Goal: Task Accomplishment & Management: Manage account settings

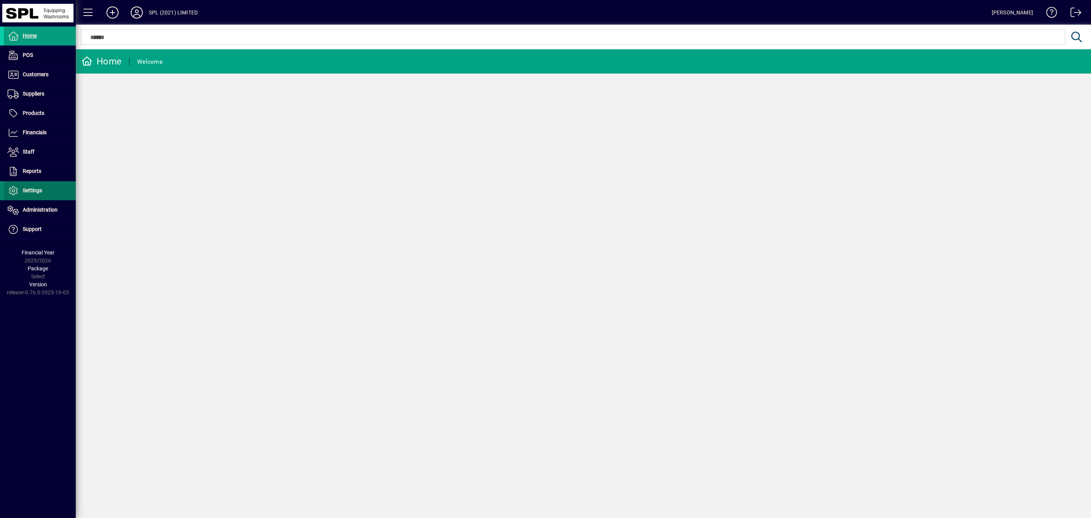
click at [38, 195] on span "Settings" at bounding box center [23, 190] width 38 height 9
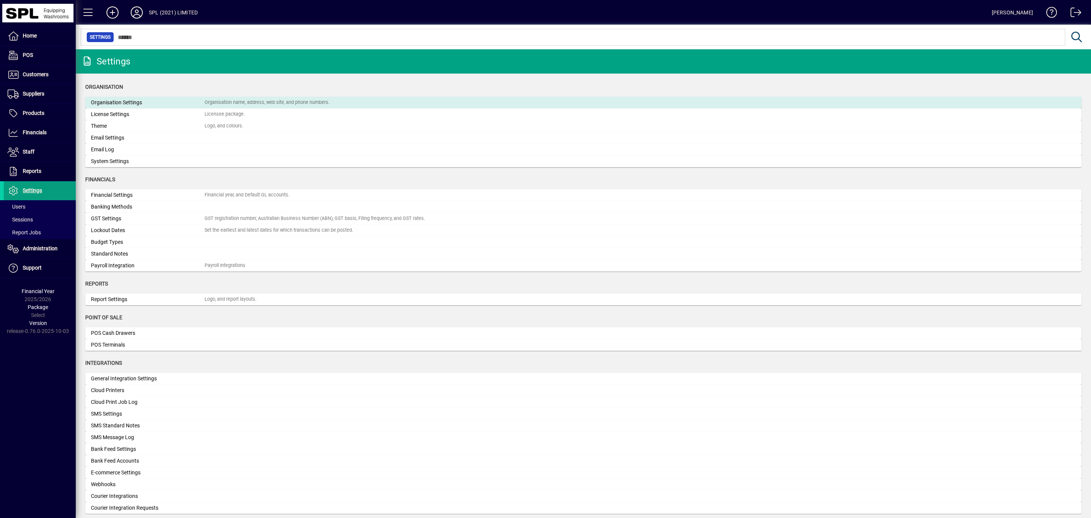
click at [116, 100] on div "Organisation Settings" at bounding box center [148, 103] width 114 height 8
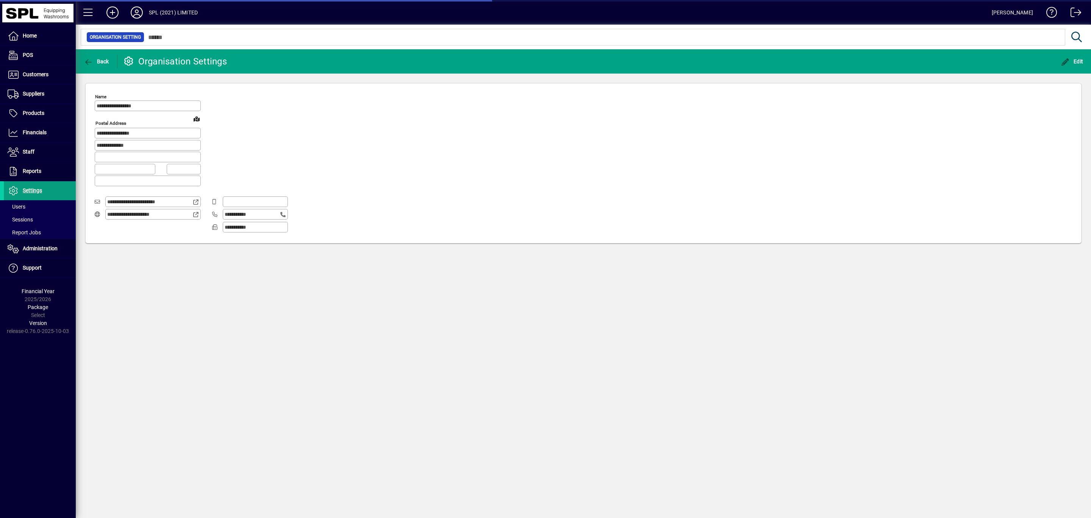
type input "**********"
click at [97, 59] on span "Back" at bounding box center [96, 61] width 25 height 6
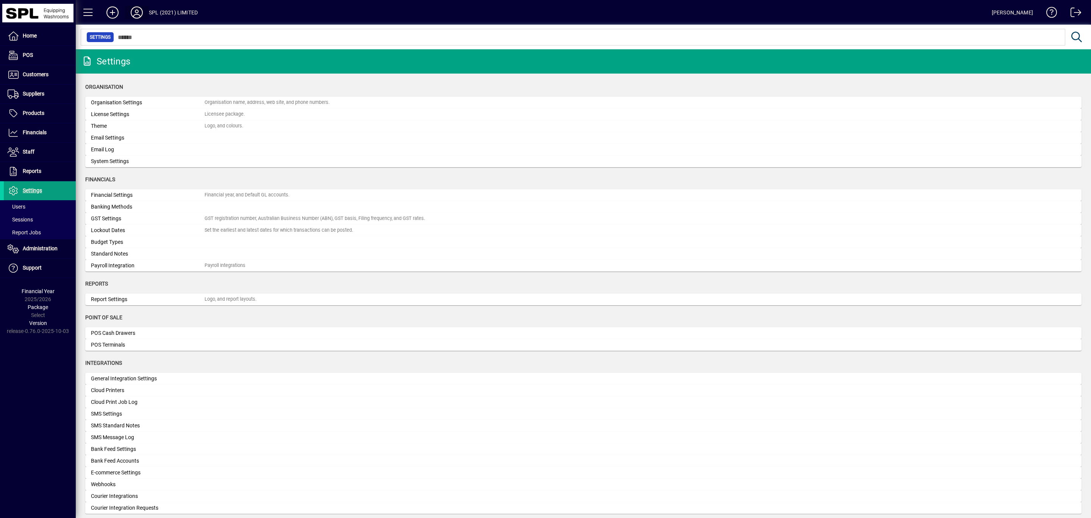
click at [140, 12] on icon at bounding box center [136, 12] width 15 height 12
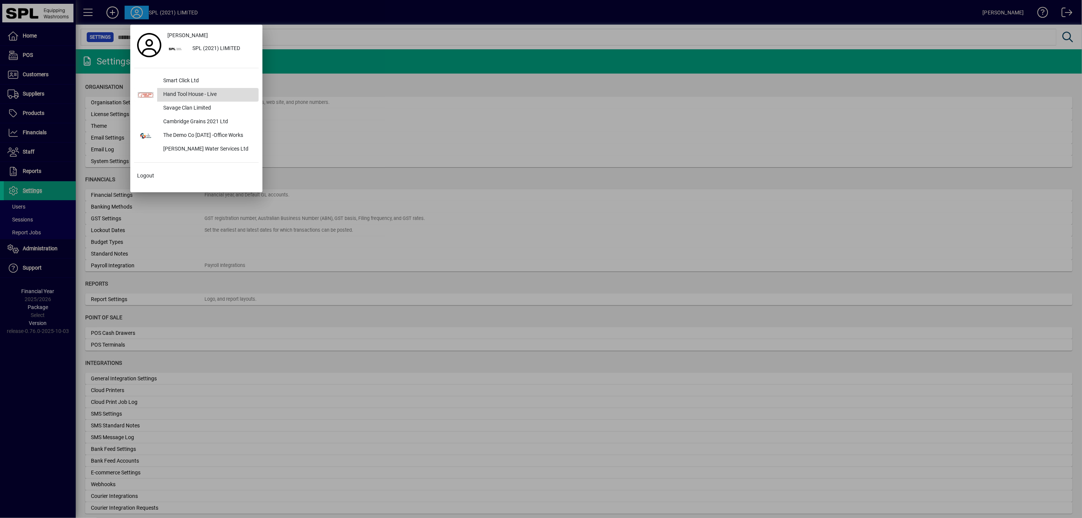
click at [184, 95] on div "Hand Tool House - Live" at bounding box center [208, 95] width 102 height 14
